Goal: Task Accomplishment & Management: Manage account settings

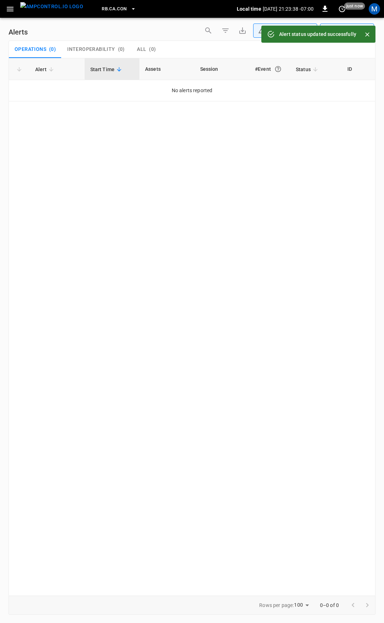
click at [7, 8] on icon "button" at bounding box center [10, 9] width 9 height 9
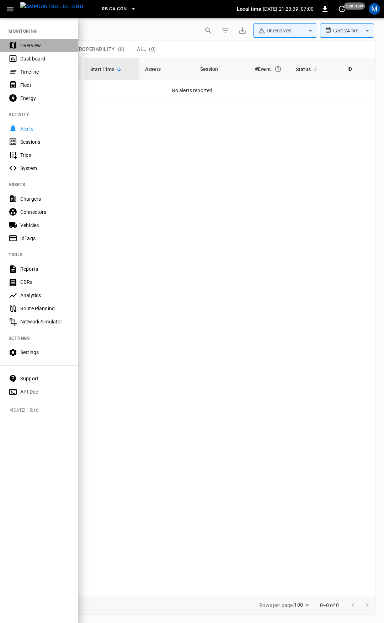
click at [21, 48] on div "Overview" at bounding box center [44, 45] width 49 height 7
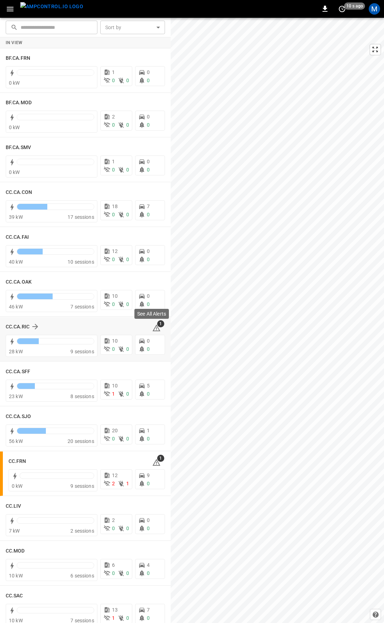
click at [153, 324] on icon at bounding box center [157, 327] width 8 height 7
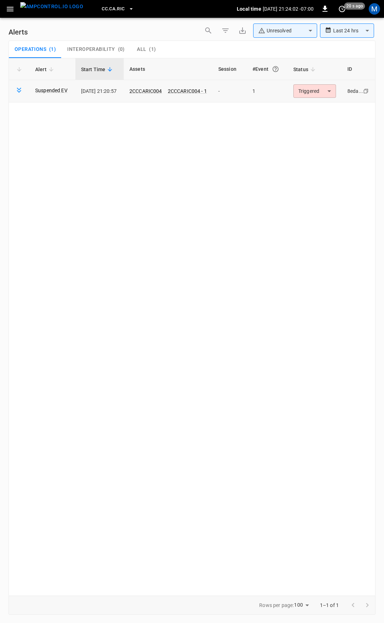
click at [315, 92] on body "**********" at bounding box center [192, 310] width 384 height 620
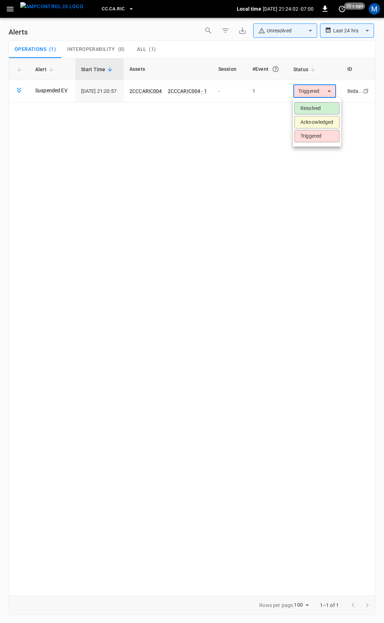
click at [323, 105] on li "Resolved" at bounding box center [316, 108] width 45 height 12
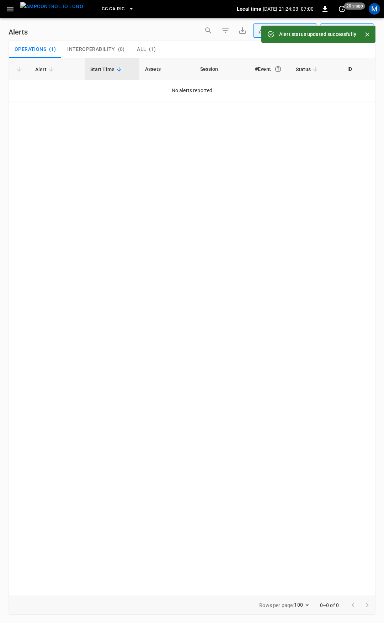
click at [7, 9] on icon "button" at bounding box center [10, 9] width 7 height 5
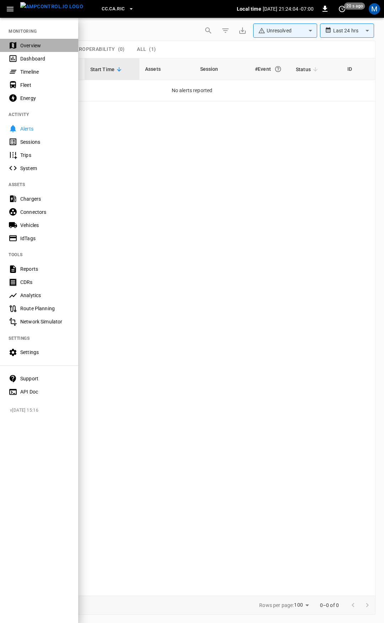
click at [46, 41] on div "Overview" at bounding box center [39, 45] width 78 height 13
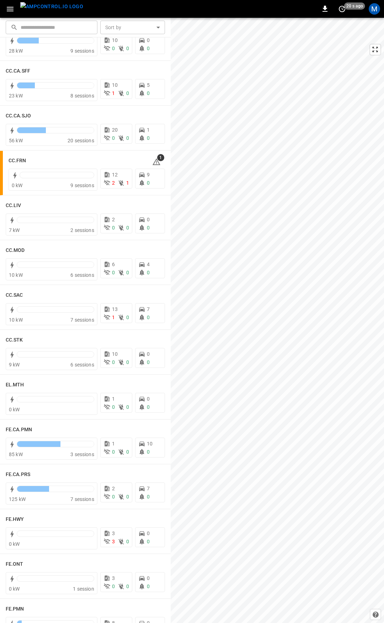
scroll to position [311, 0]
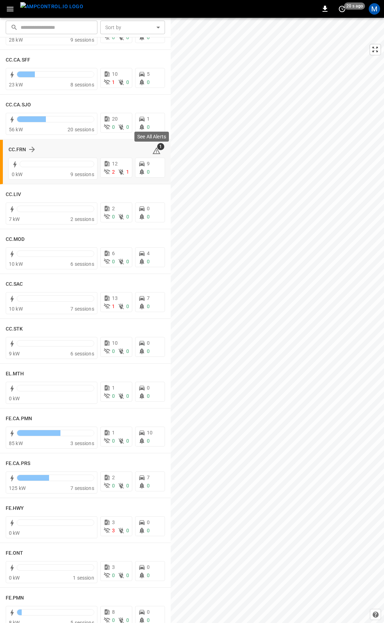
click at [157, 148] on span "1" at bounding box center [160, 146] width 7 height 7
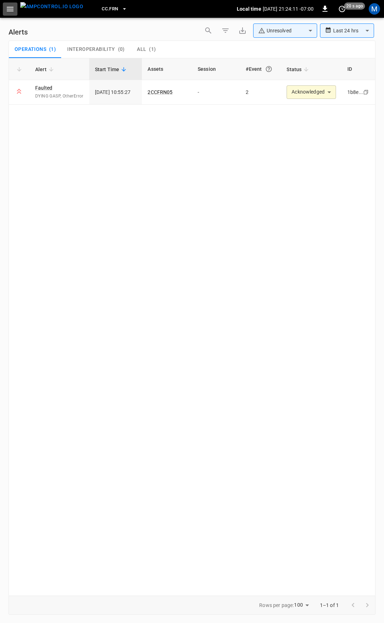
click at [10, 10] on icon "button" at bounding box center [10, 9] width 9 height 9
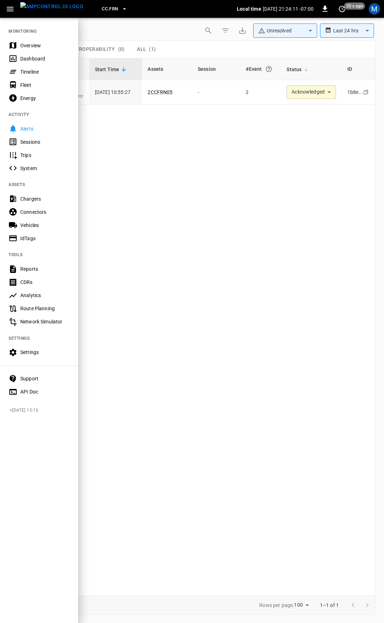
click at [37, 43] on div "Overview" at bounding box center [44, 45] width 49 height 7
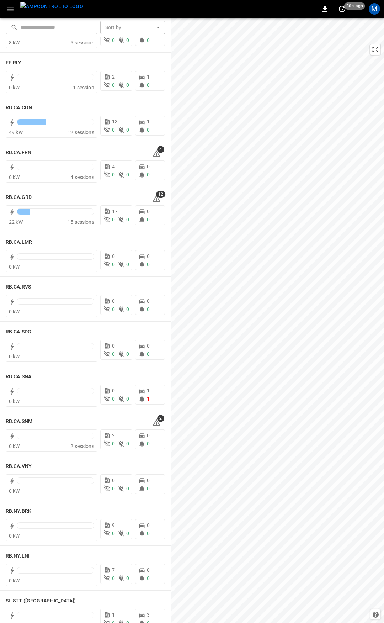
scroll to position [894, 0]
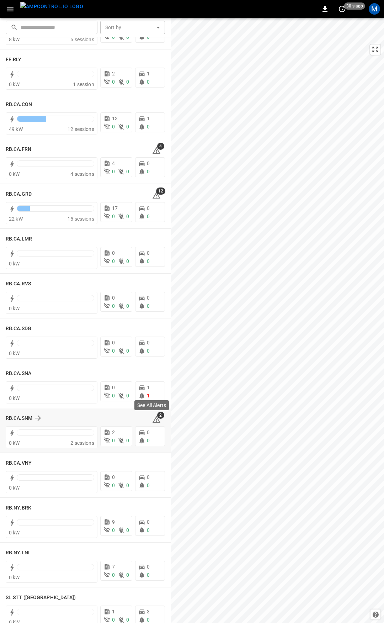
click at [154, 421] on icon at bounding box center [156, 419] width 9 height 9
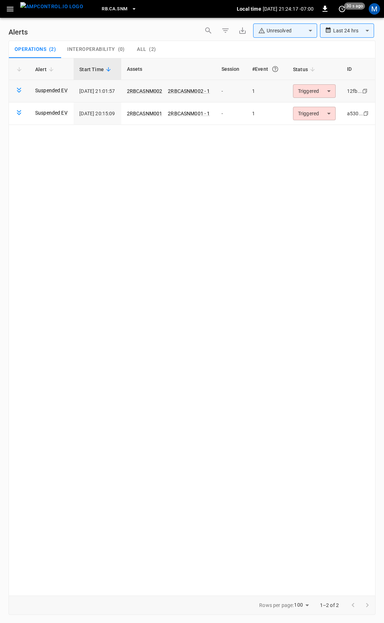
click at [310, 93] on body "**********" at bounding box center [192, 310] width 384 height 620
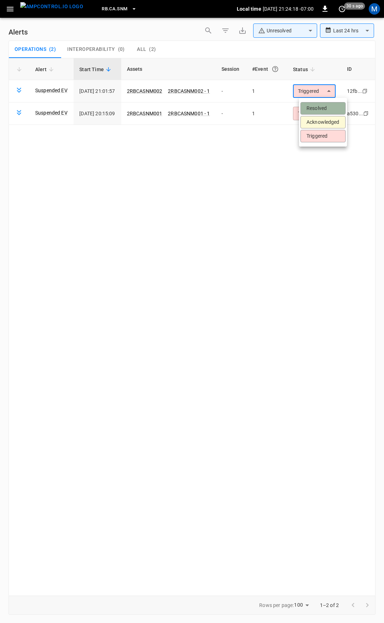
click at [311, 103] on li "Resolved" at bounding box center [322, 108] width 45 height 12
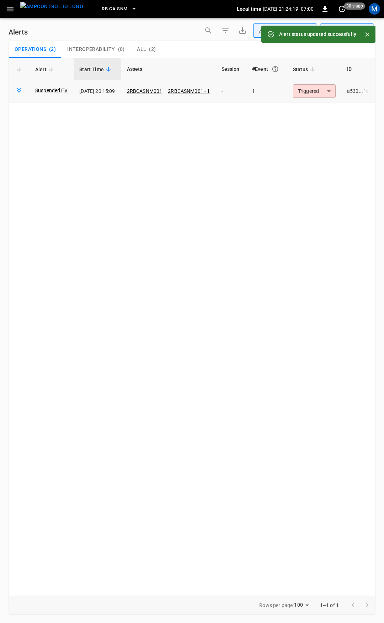
click at [323, 91] on body "**********" at bounding box center [192, 310] width 384 height 620
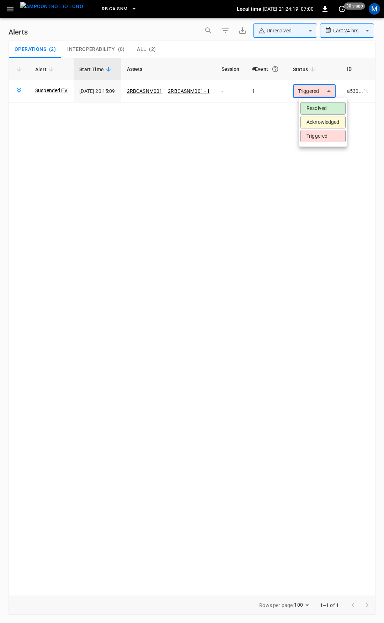
click at [323, 107] on li "Resolved" at bounding box center [322, 108] width 45 height 12
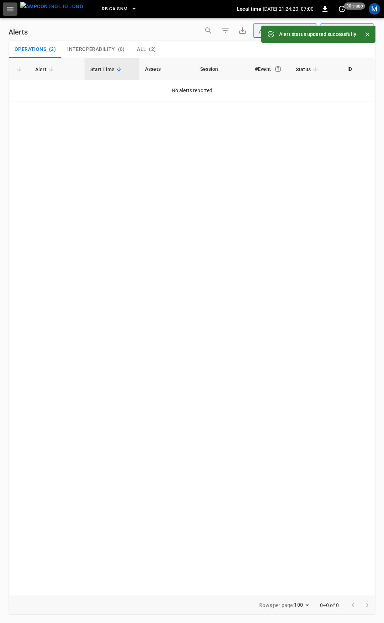
click at [6, 10] on icon "button" at bounding box center [10, 9] width 9 height 9
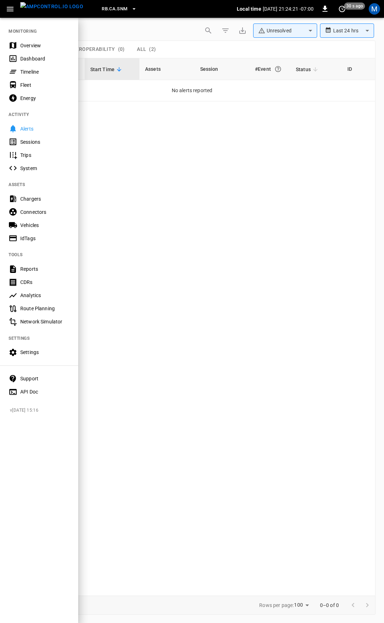
click at [39, 48] on div "Overview" at bounding box center [44, 45] width 49 height 7
